Goal: Transaction & Acquisition: Purchase product/service

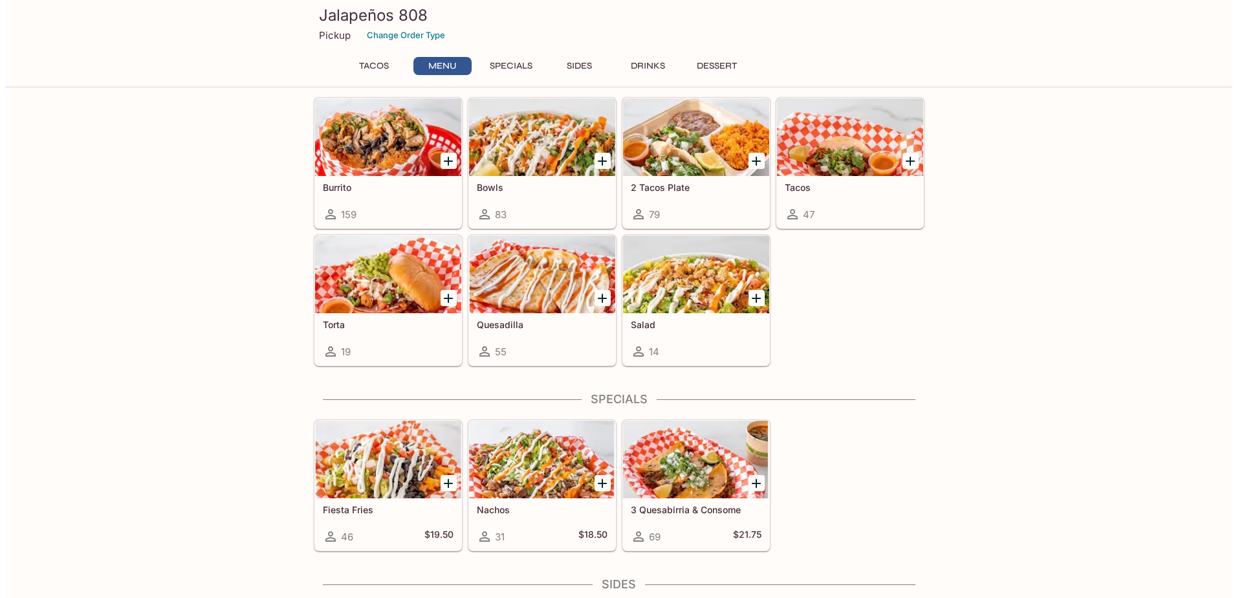
scroll to position [259, 0]
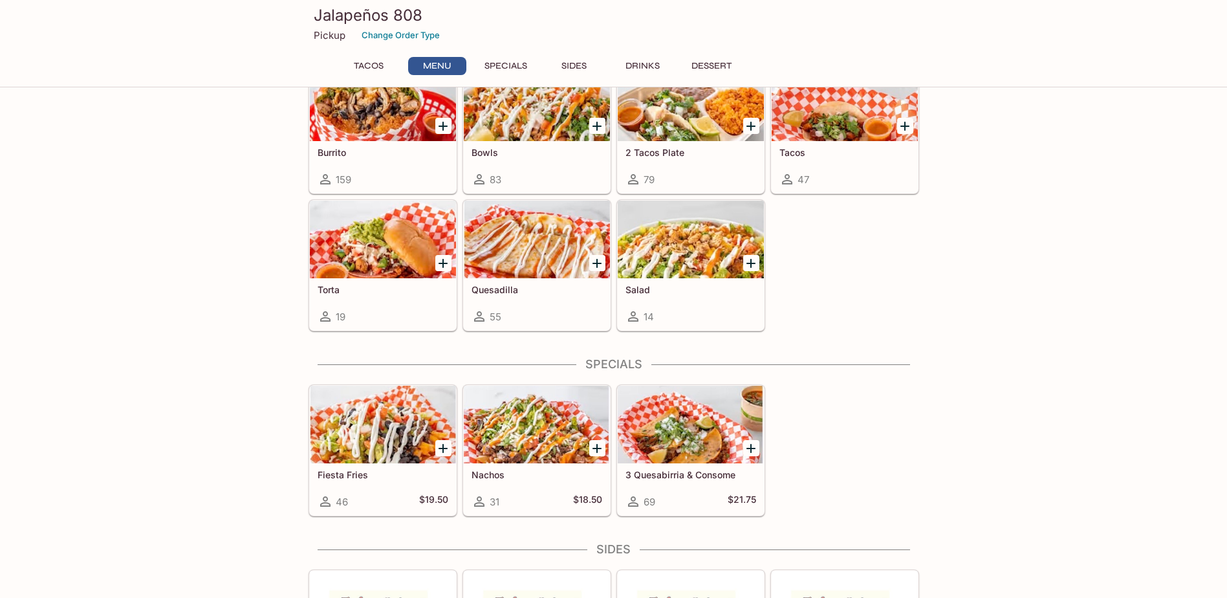
click at [444, 133] on div at bounding box center [443, 126] width 27 height 27
click at [341, 30] on p "Pickup" at bounding box center [330, 35] width 32 height 12
drag, startPoint x: 341, startPoint y: 30, endPoint x: 334, endPoint y: 38, distance: 10.5
click at [334, 38] on p "Pickup" at bounding box center [330, 35] width 32 height 12
click at [331, 42] on div "Pickup Change Order Type" at bounding box center [614, 35] width 600 height 20
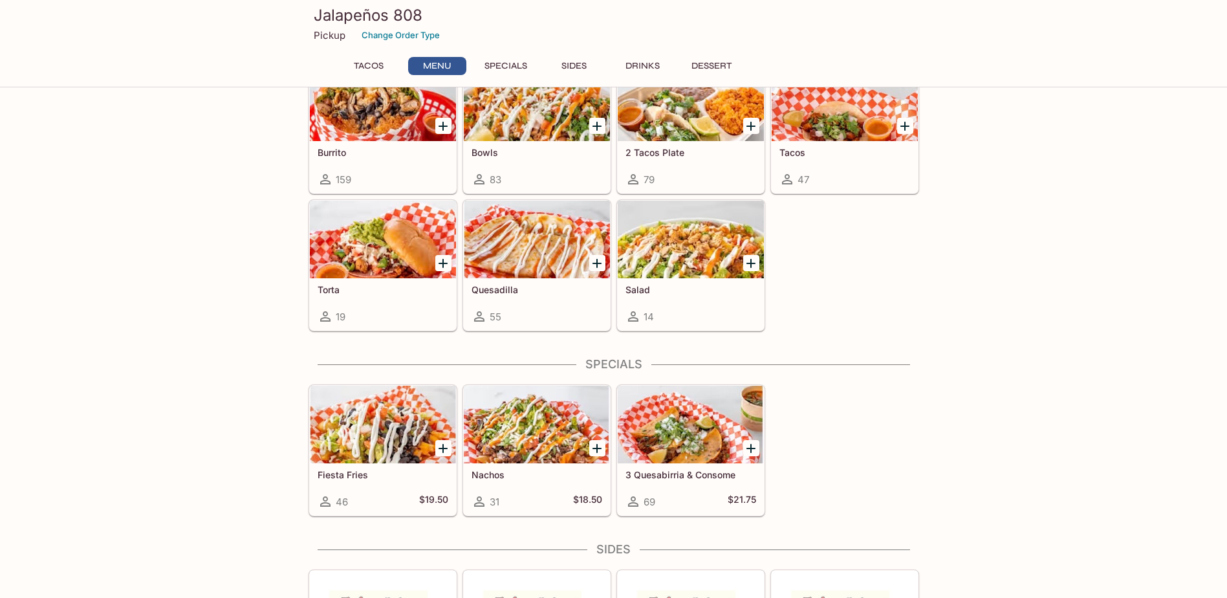
click at [336, 39] on p "Pickup" at bounding box center [330, 35] width 32 height 12
click at [394, 38] on button "Change Order Type" at bounding box center [401, 35] width 90 height 20
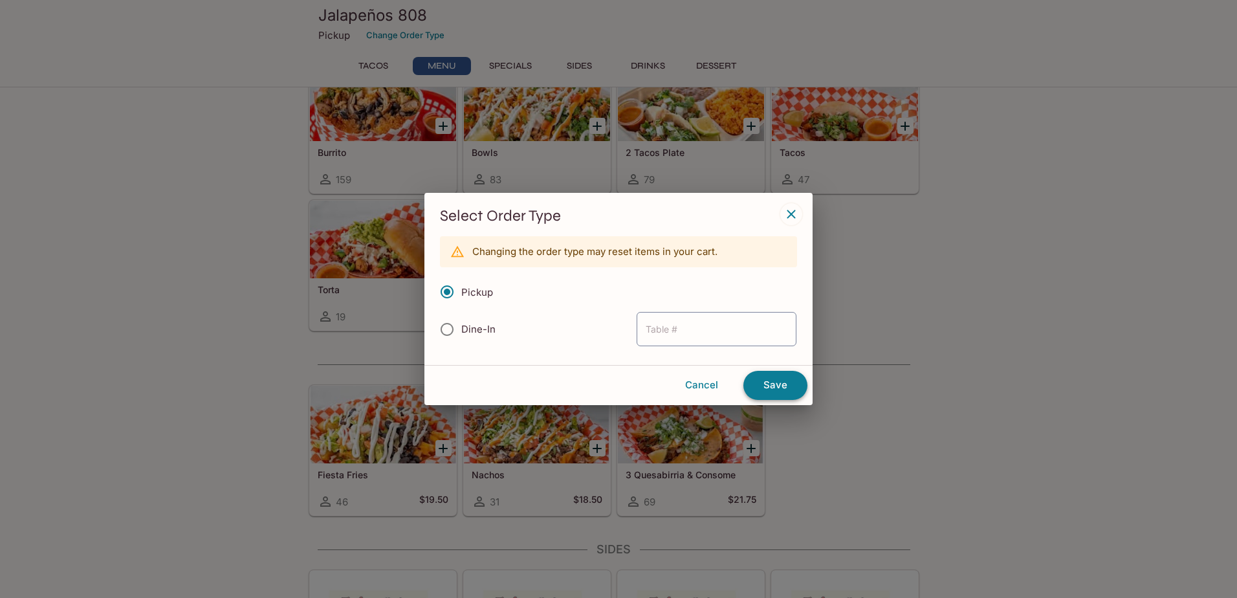
click at [764, 389] on button "Save" at bounding box center [775, 385] width 64 height 28
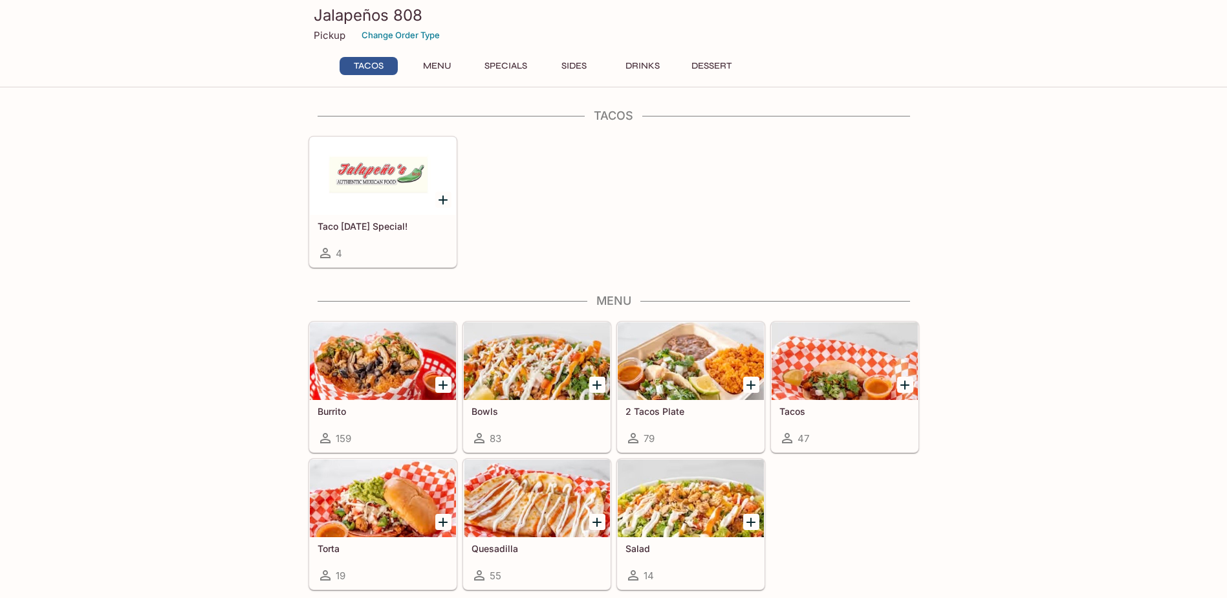
click at [441, 380] on icon "Add Burrito" at bounding box center [443, 385] width 16 height 16
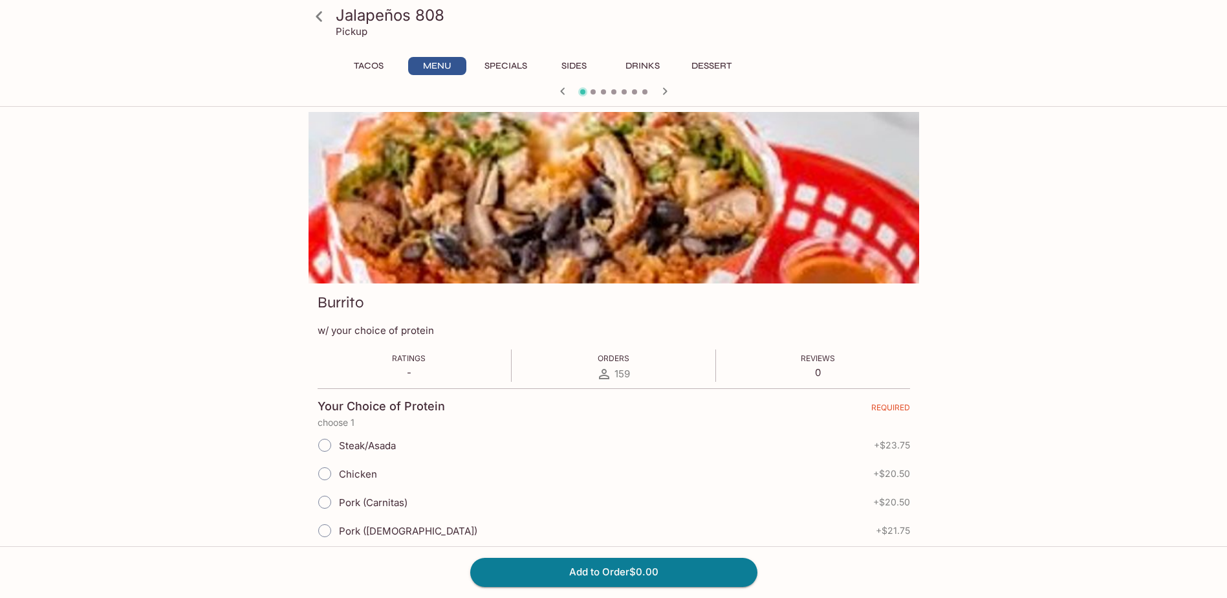
click at [311, 448] on span at bounding box center [325, 445] width 28 height 28
click at [311, 448] on input "Steak/Asada" at bounding box center [324, 445] width 27 height 27
radio input "true"
click at [534, 572] on button "Add to Order $23.75" at bounding box center [613, 572] width 287 height 28
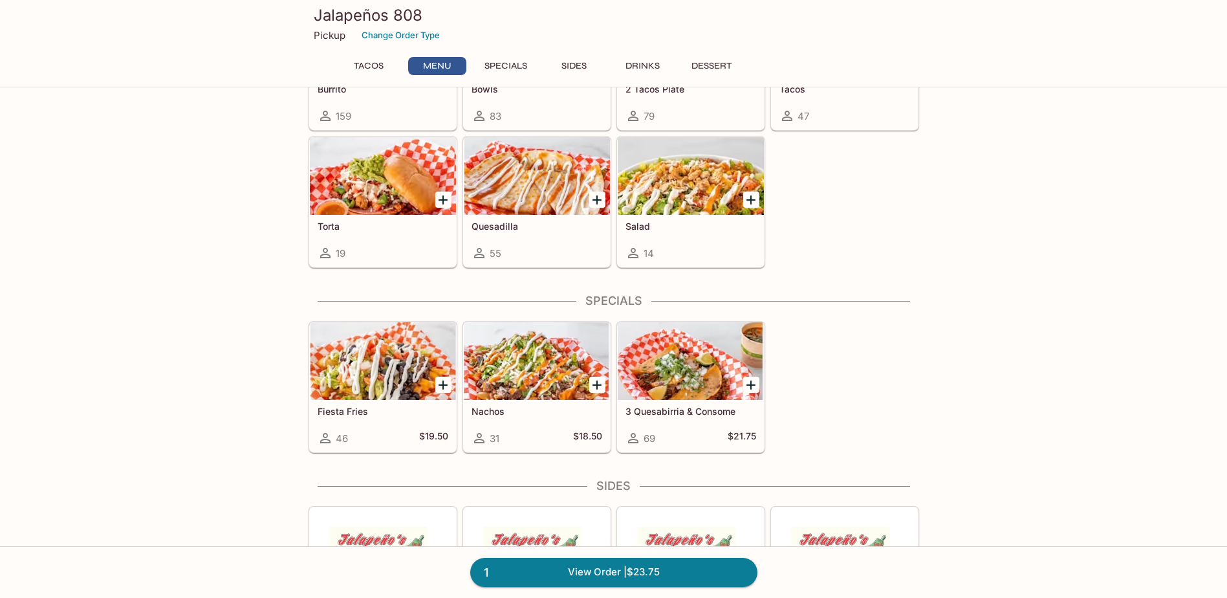
scroll to position [323, 0]
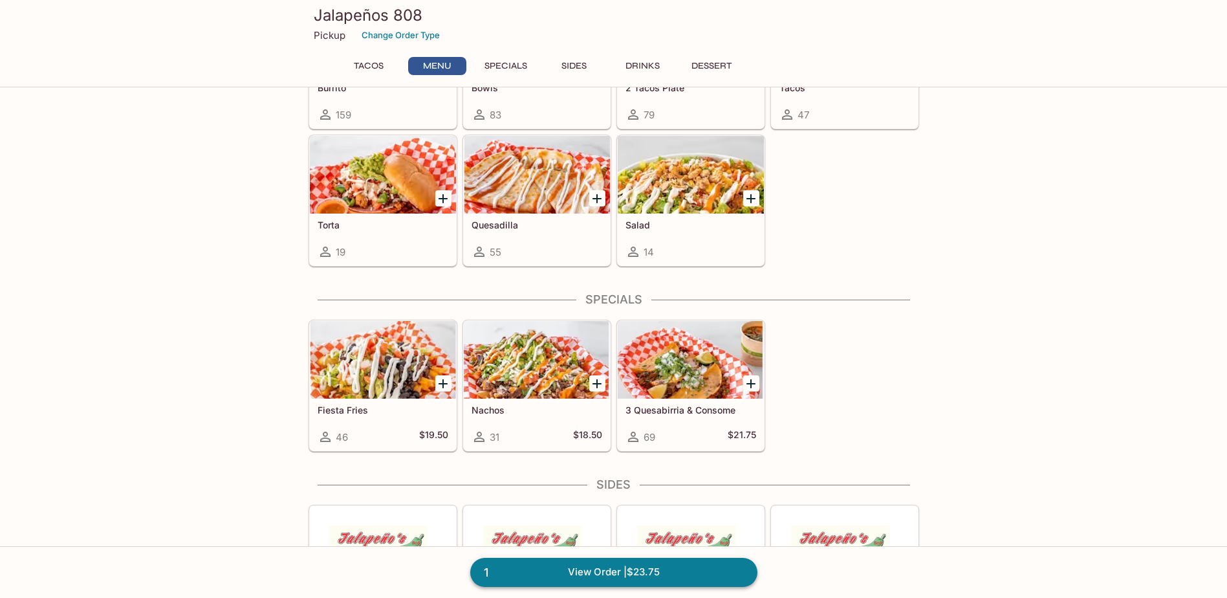
click at [722, 569] on link "1 View Order | $23.75" at bounding box center [613, 572] width 287 height 28
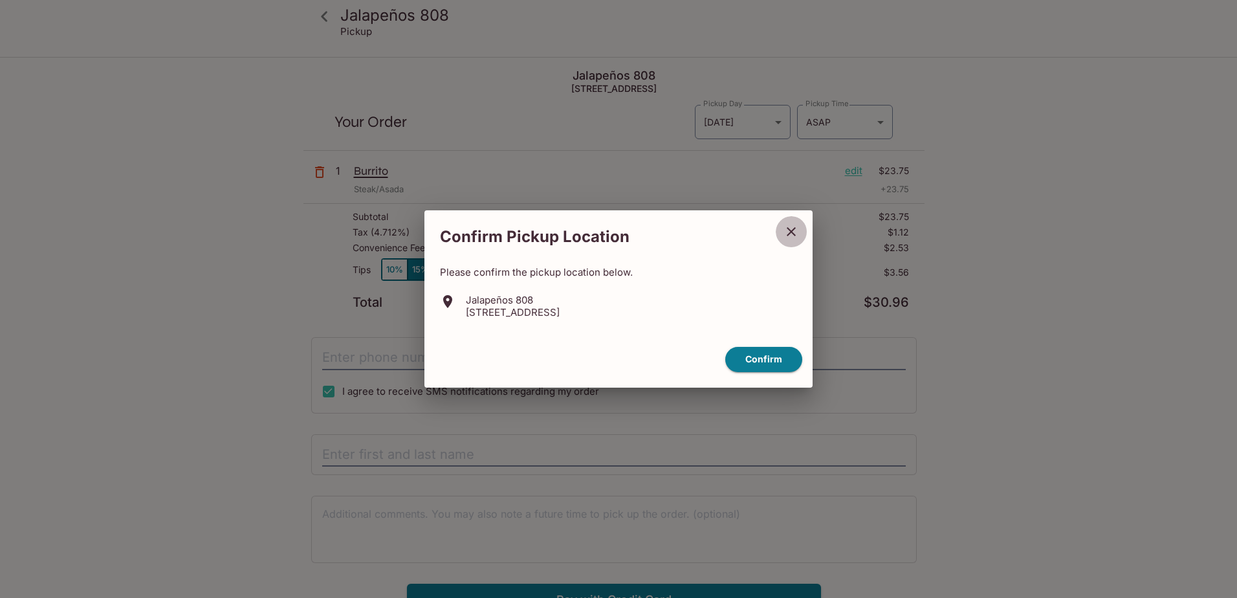
click at [783, 233] on button "close" at bounding box center [791, 231] width 32 height 32
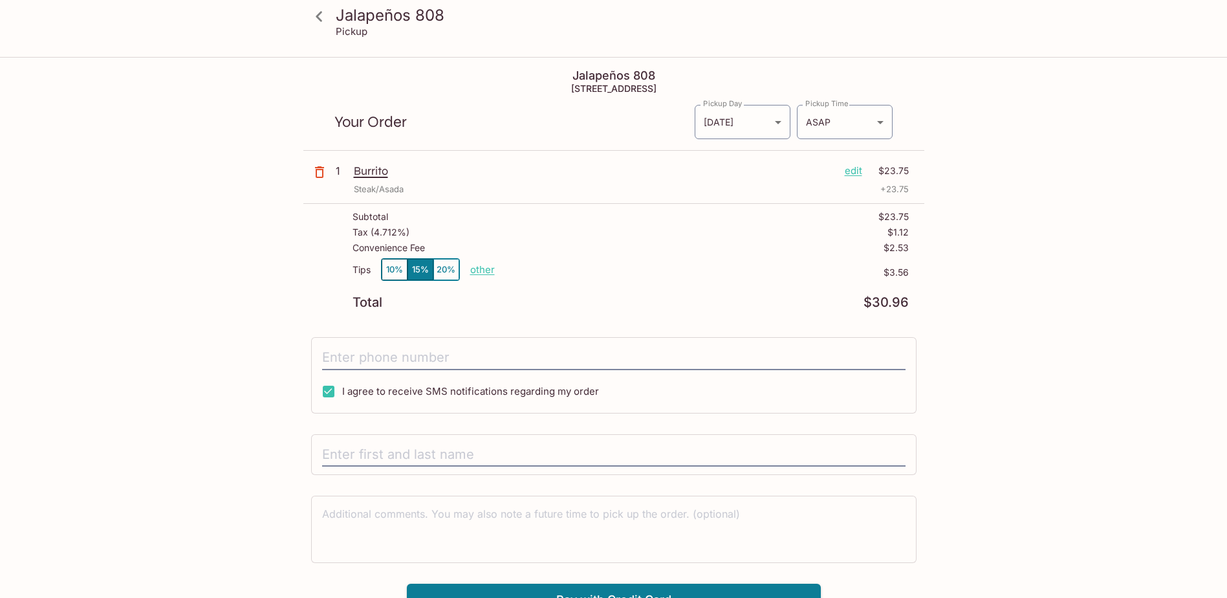
click at [608, 86] on h5 "[STREET_ADDRESS]" at bounding box center [613, 88] width 621 height 11
